Goal: Check status: Check status

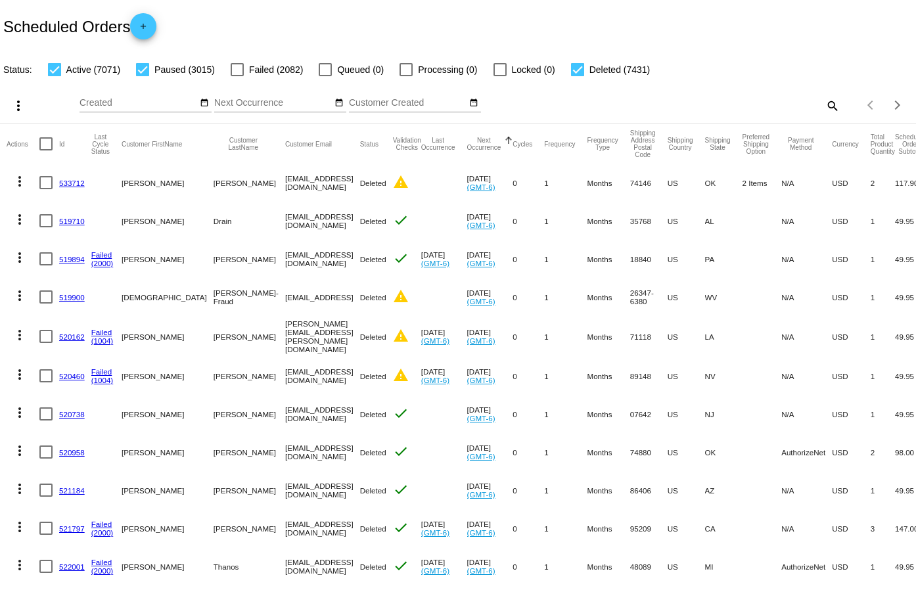
click at [824, 103] on mat-icon "search" at bounding box center [832, 105] width 16 height 20
click at [670, 100] on input "Search" at bounding box center [726, 103] width 228 height 11
paste input "904541"
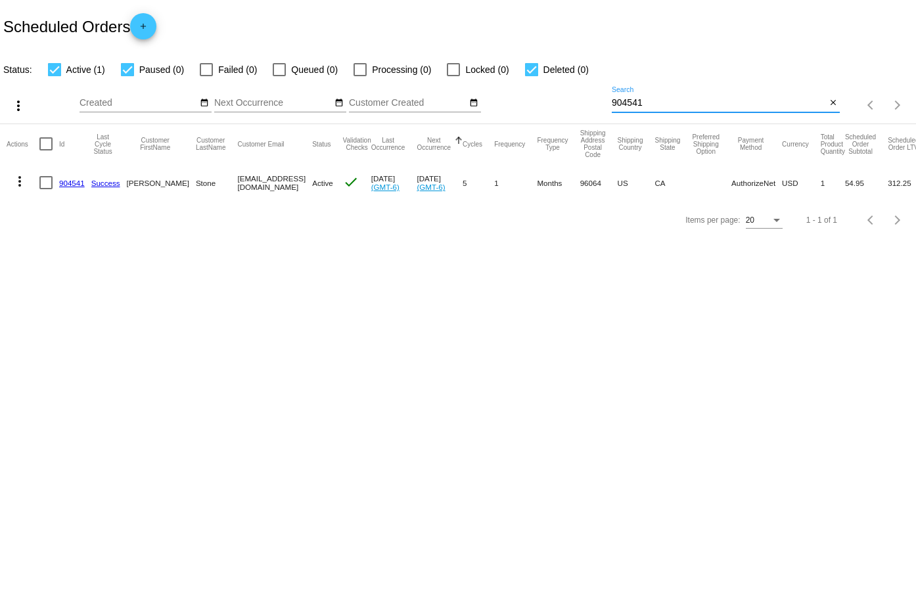
type input "904541"
click at [72, 181] on link "904541" at bounding box center [72, 183] width 26 height 9
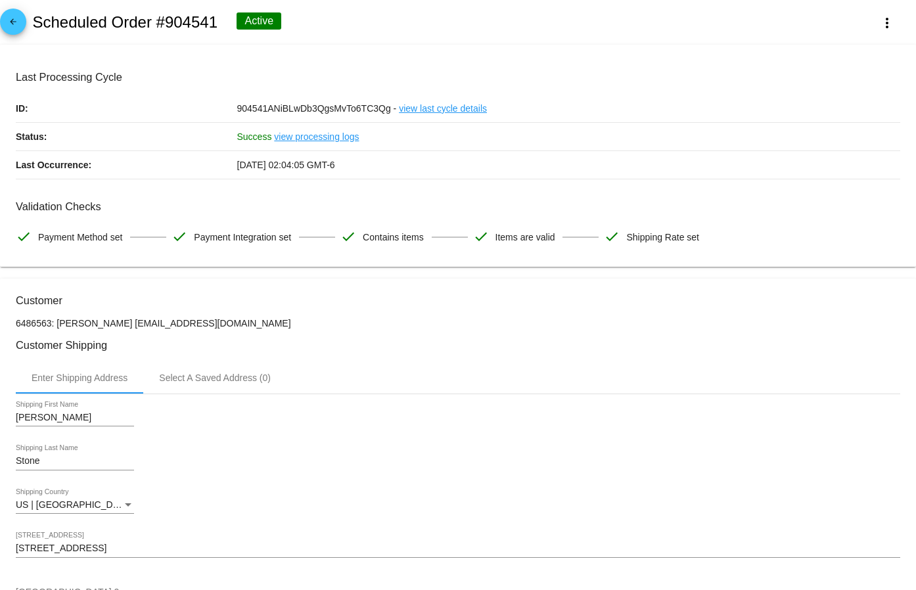
scroll to position [460, 0]
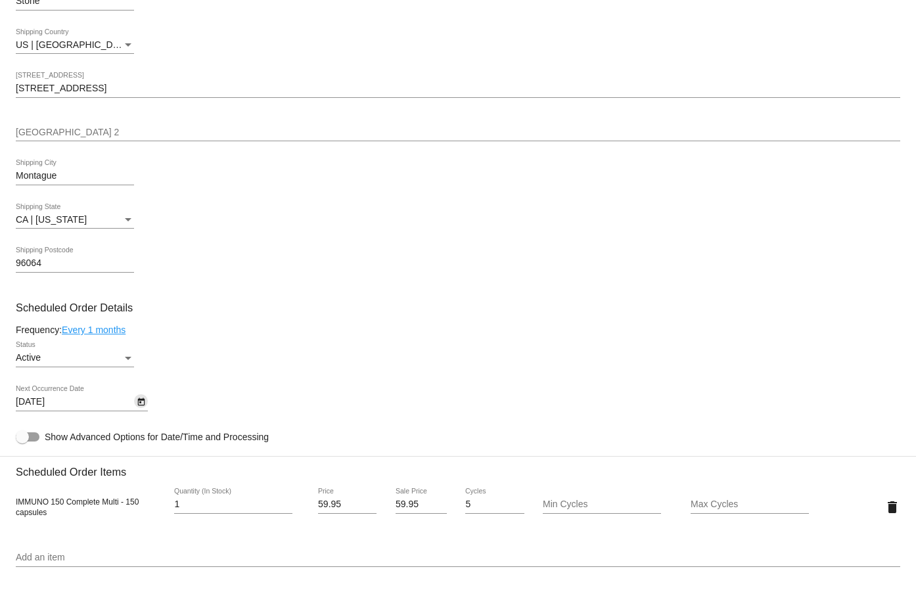
click at [140, 402] on icon "Open calendar" at bounding box center [140, 402] width 7 height 8
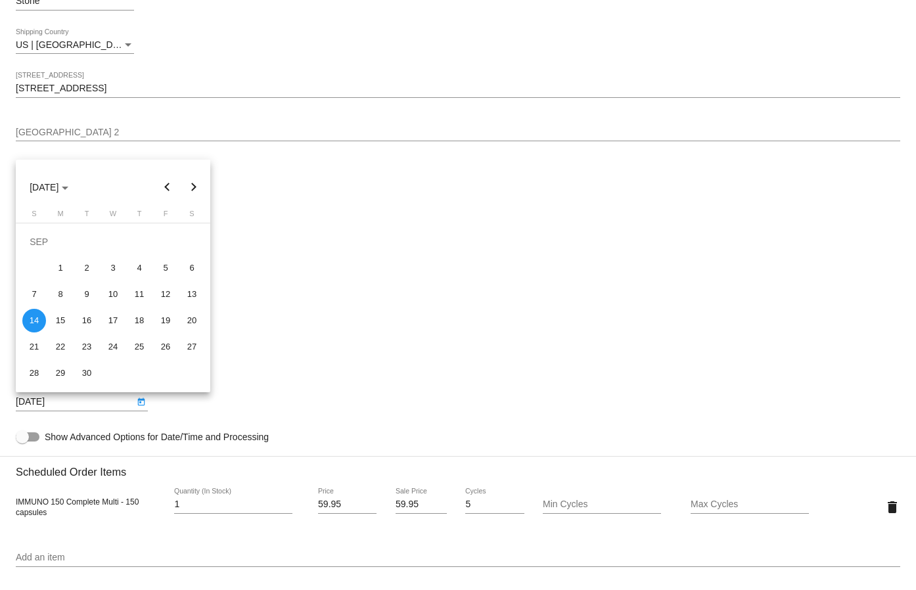
click at [186, 185] on button "Next month" at bounding box center [194, 187] width 26 height 26
click at [171, 291] on div "14" at bounding box center [166, 295] width 24 height 24
type input "[DATE]"
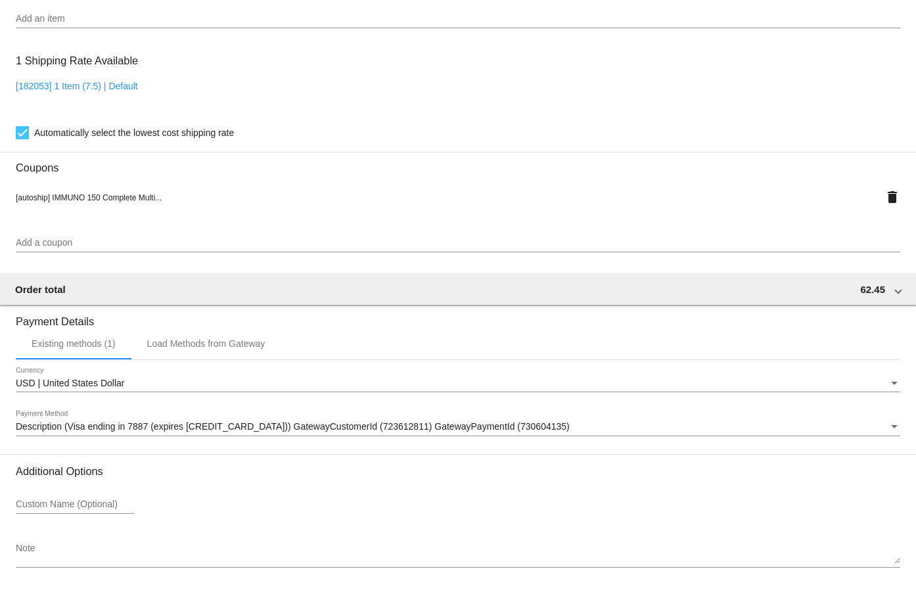
scroll to position [1049, 0]
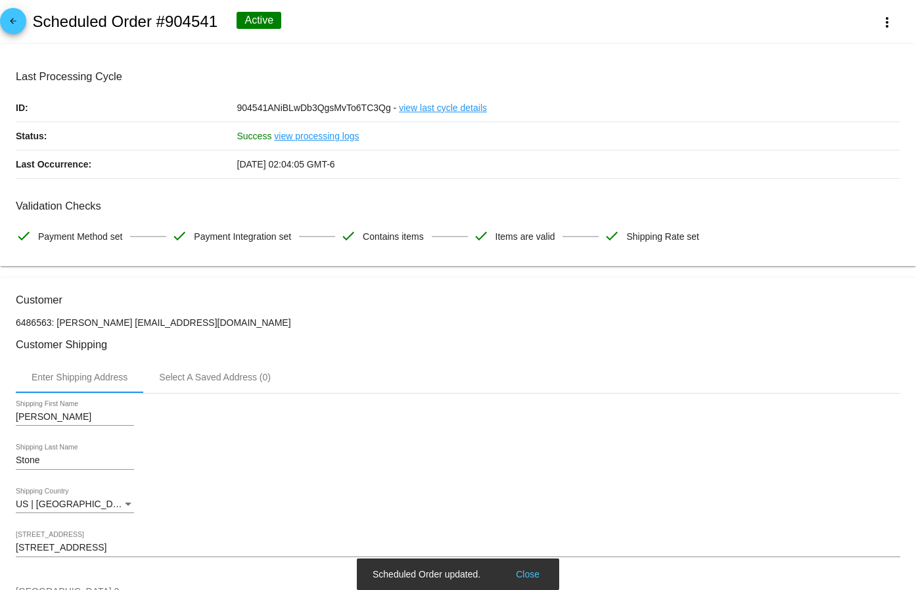
scroll to position [0, 0]
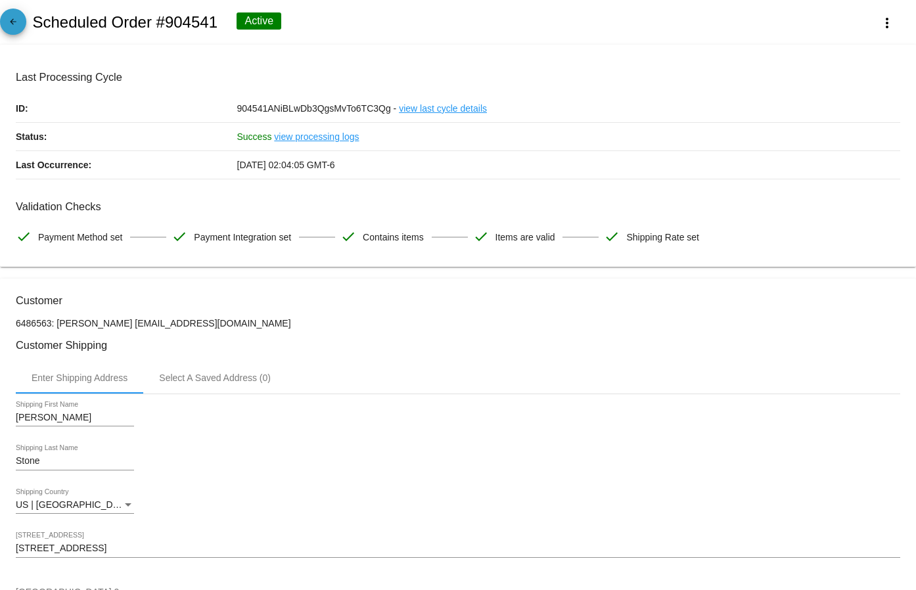
click at [5, 22] on mat-icon "arrow_back" at bounding box center [13, 25] width 16 height 16
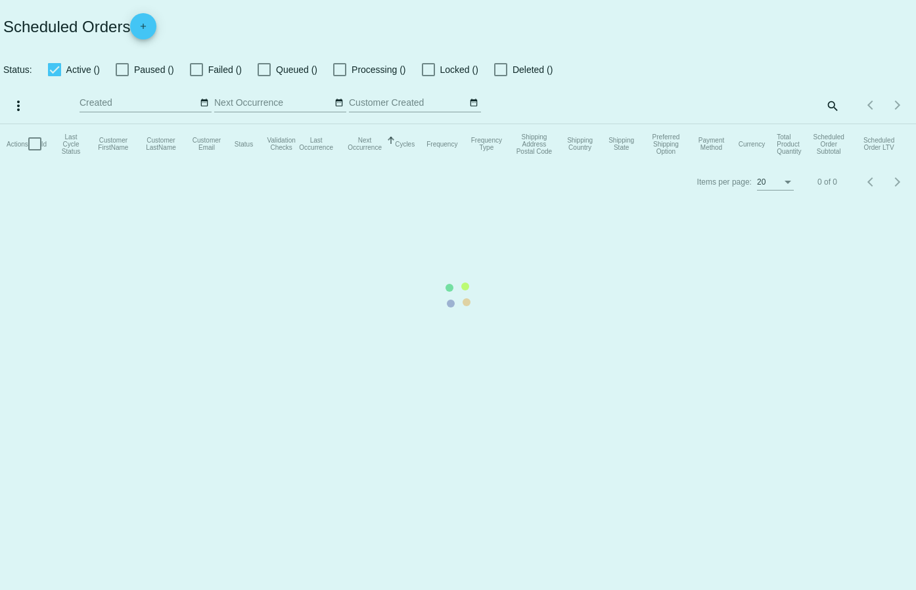
checkbox input "true"
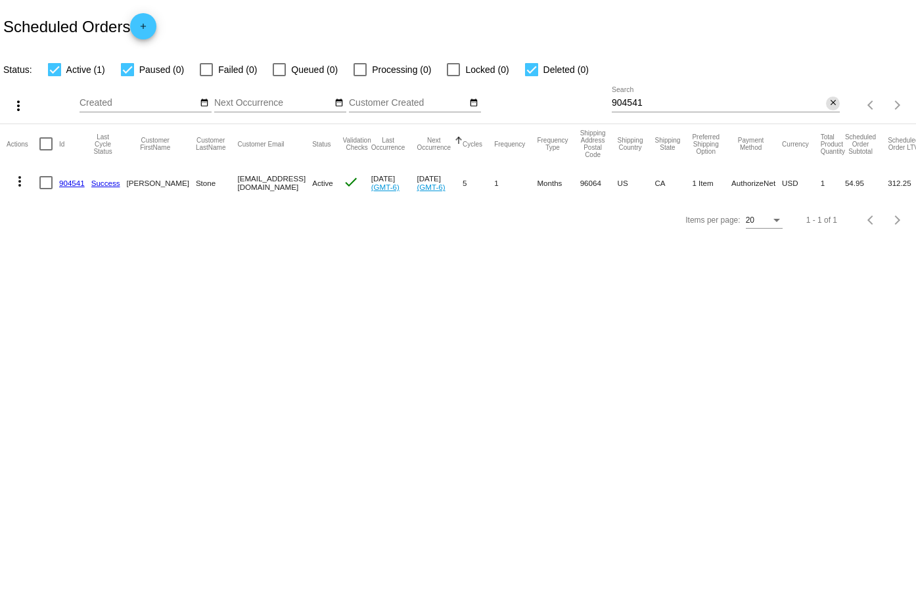
click at [831, 99] on mat-icon "close" at bounding box center [833, 103] width 9 height 11
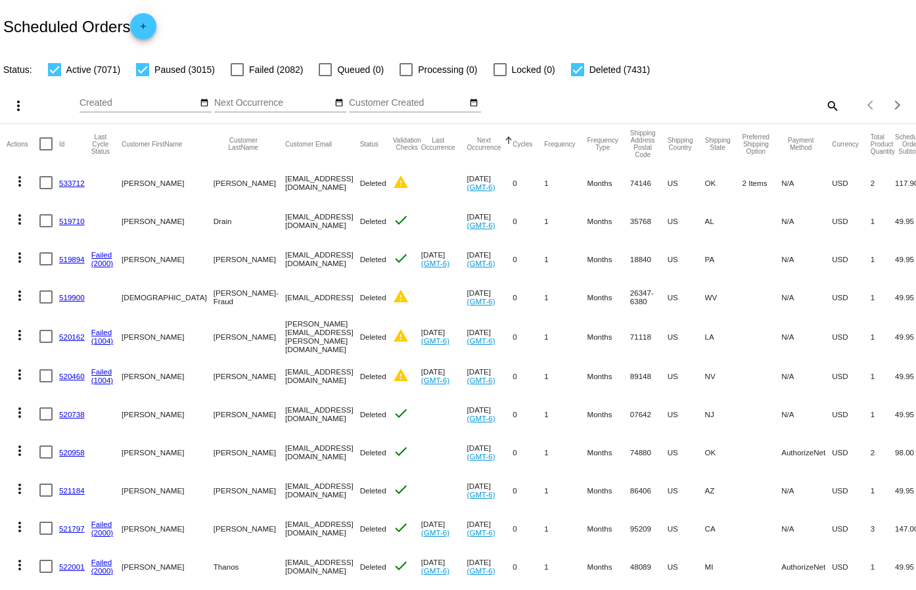
click at [840, 107] on div "Items per page: 20 1 - 20 of 17517" at bounding box center [878, 105] width 76 height 37
click at [824, 105] on mat-icon "search" at bounding box center [832, 105] width 16 height 20
drag, startPoint x: 650, startPoint y: 108, endPoint x: 619, endPoint y: 102, distance: 31.6
paste input "[PERSON_NAME]"
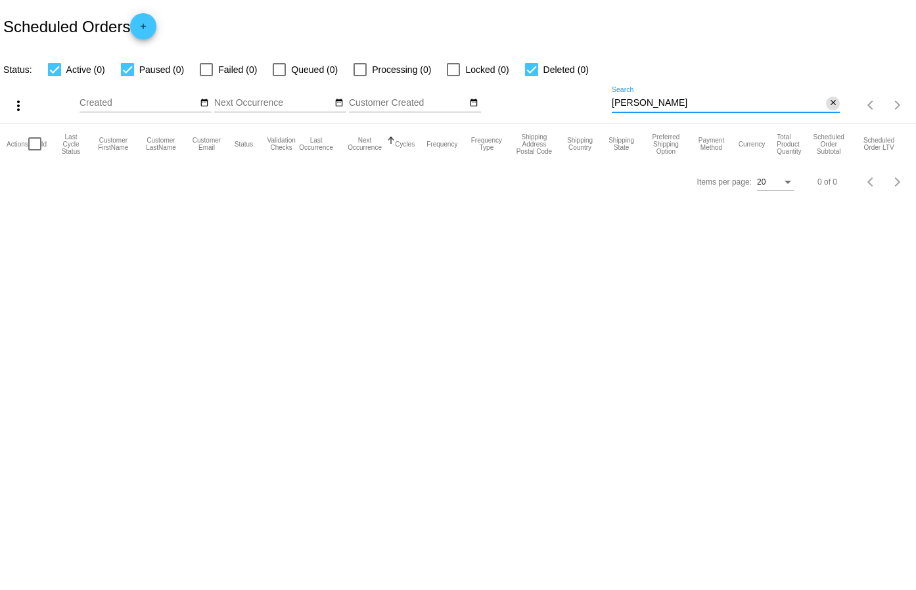
type input "[PERSON_NAME]"
click at [834, 104] on mat-icon "close" at bounding box center [833, 103] width 9 height 11
